Goal: Entertainment & Leisure: Consume media (video, audio)

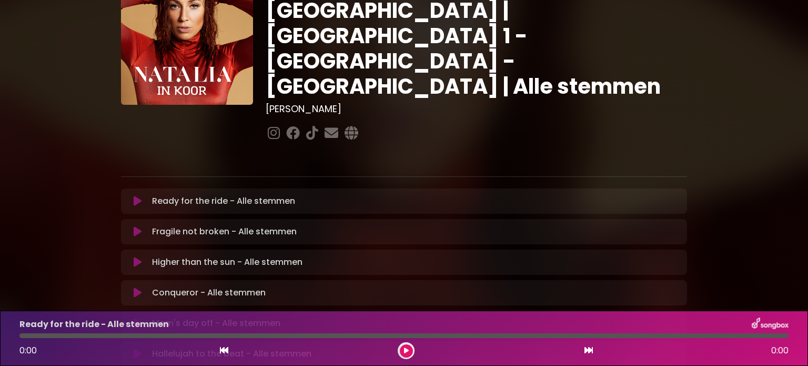
scroll to position [332, 0]
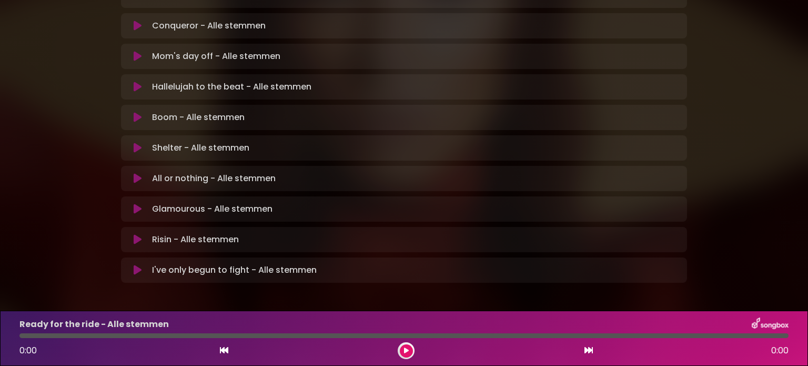
click at [136, 204] on icon at bounding box center [138, 209] width 8 height 11
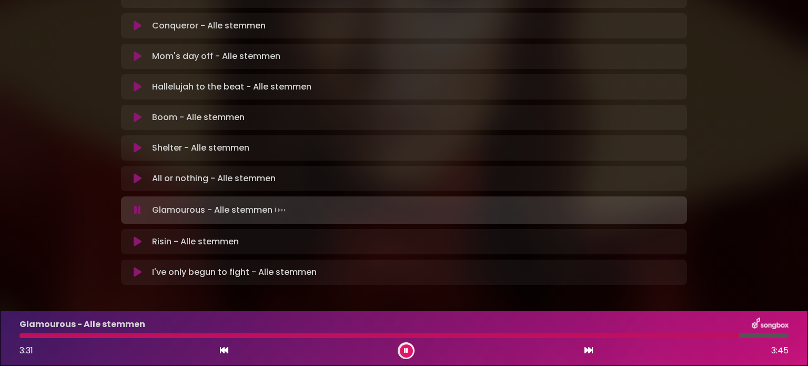
click at [707, 336] on div at bounding box center [379, 335] width 720 height 5
click at [139, 236] on icon at bounding box center [138, 241] width 8 height 11
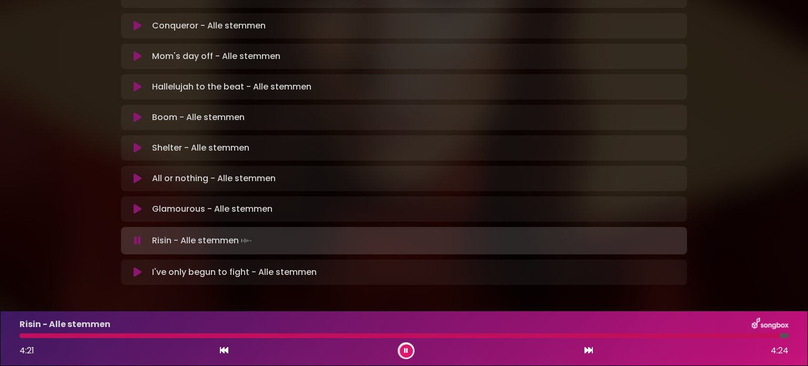
click at [136, 267] on icon at bounding box center [138, 272] width 8 height 11
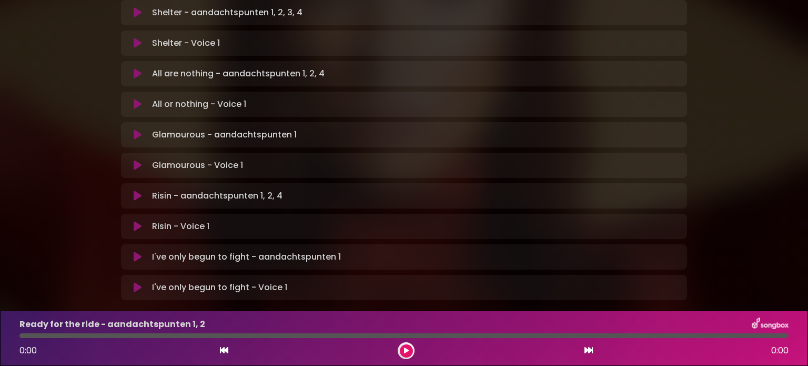
scroll to position [680, 0]
click at [139, 192] on icon at bounding box center [138, 197] width 8 height 11
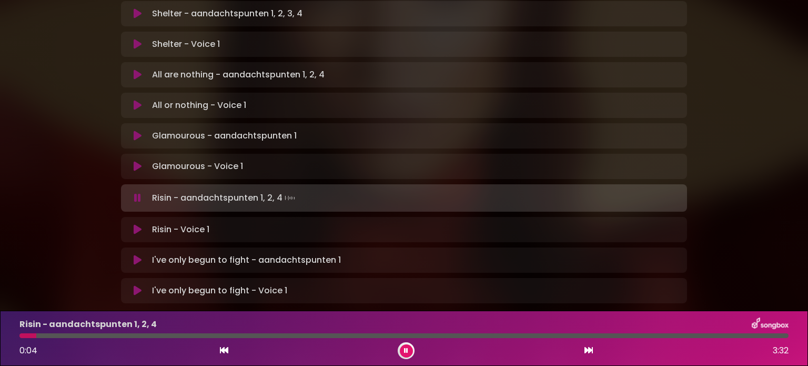
click at [57, 333] on div "Risin - aandachtspunten 1, 2, 4 0:04 3:32" at bounding box center [404, 338] width 782 height 42
click at [65, 336] on div at bounding box center [404, 335] width 770 height 5
click at [86, 336] on div at bounding box center [404, 335] width 770 height 5
click at [103, 334] on div at bounding box center [404, 335] width 770 height 5
click at [221, 334] on div at bounding box center [404, 335] width 770 height 5
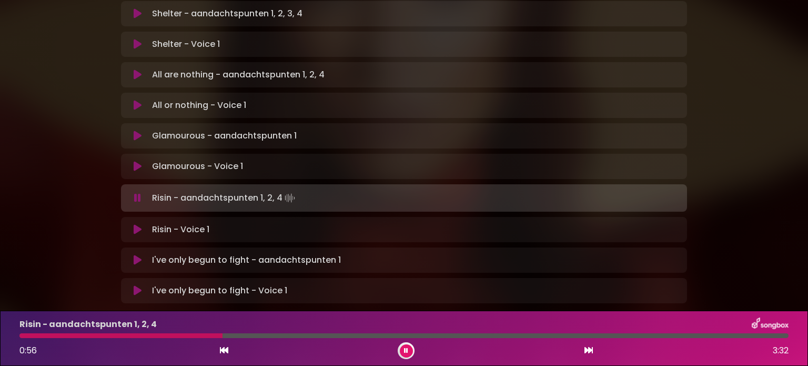
click at [233, 336] on div at bounding box center [404, 335] width 770 height 5
click at [241, 336] on div at bounding box center [404, 335] width 770 height 5
click at [302, 334] on div at bounding box center [404, 335] width 770 height 5
